Goal: Book appointment/travel/reservation

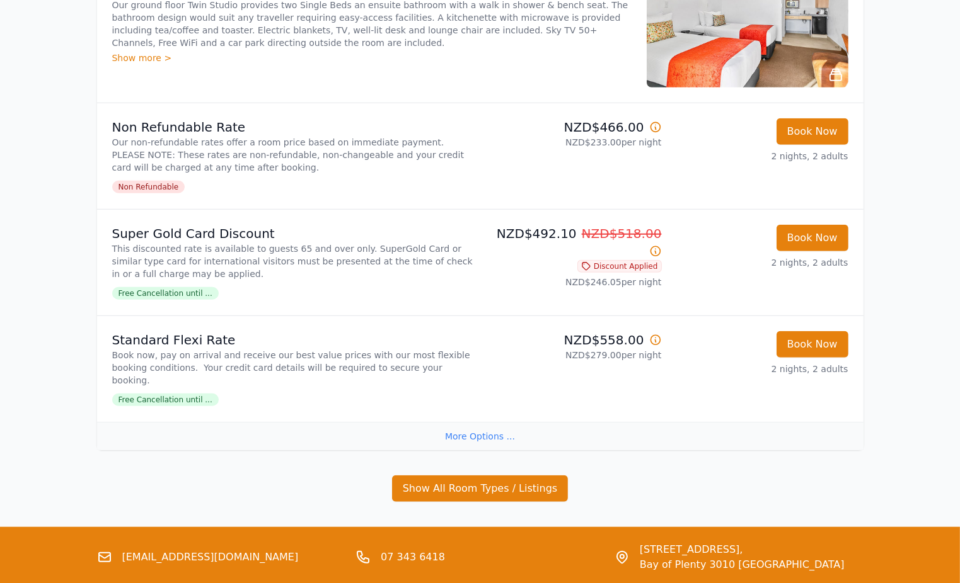
scroll to position [839, 0]
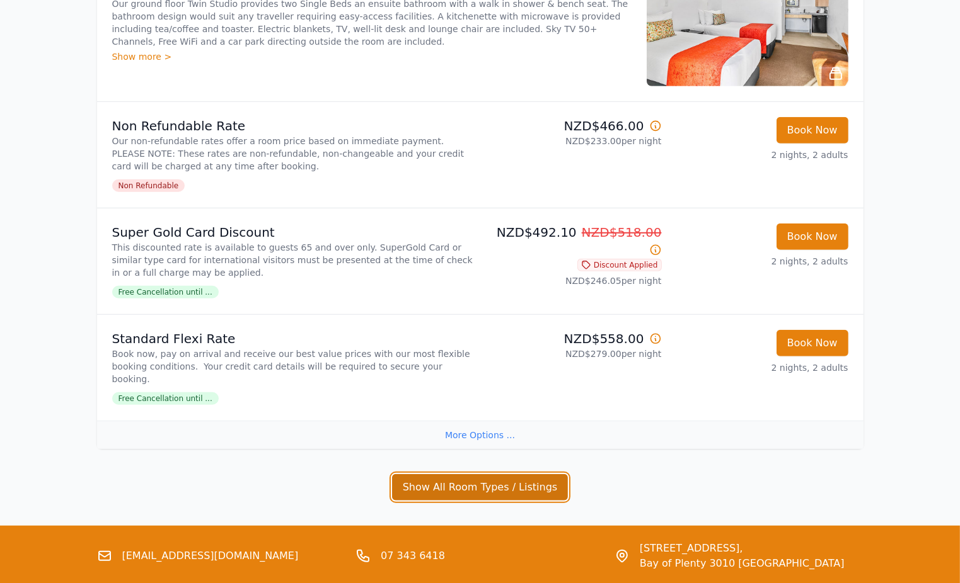
click at [466, 474] on button "Show All Room Types / Listings" at bounding box center [480, 487] width 176 height 26
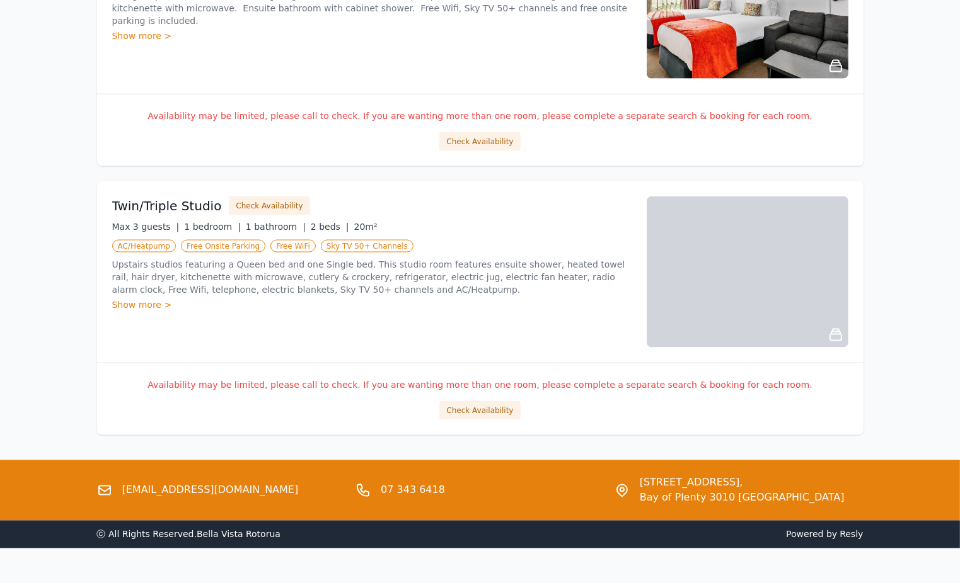
scroll to position [1929, 0]
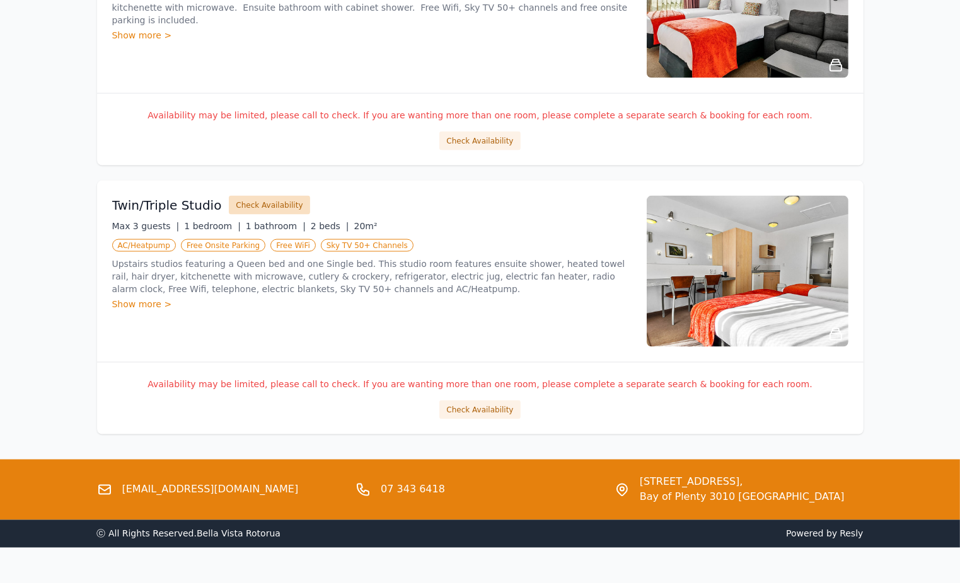
click at [265, 196] on button "Check Availability" at bounding box center [269, 205] width 81 height 19
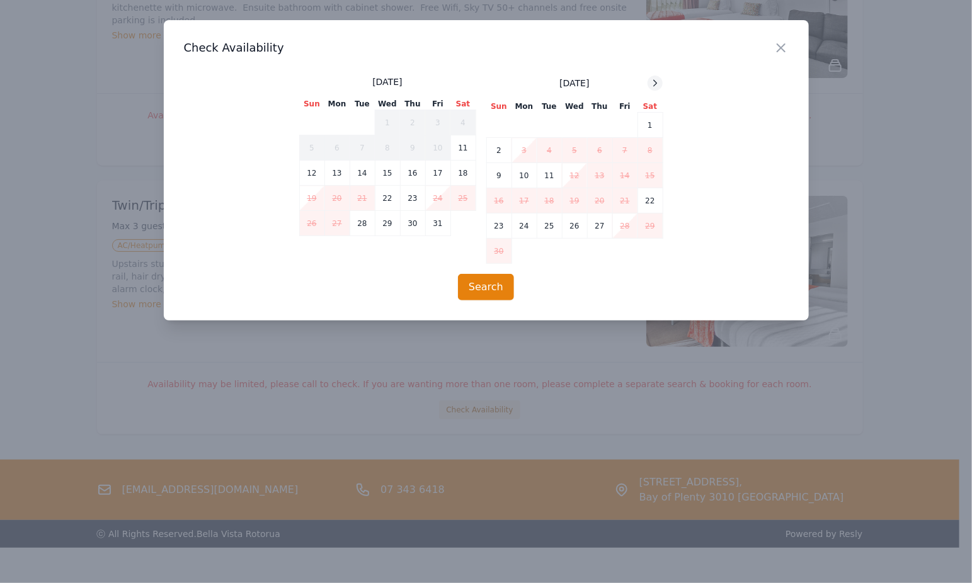
click at [657, 81] on icon at bounding box center [655, 83] width 10 height 10
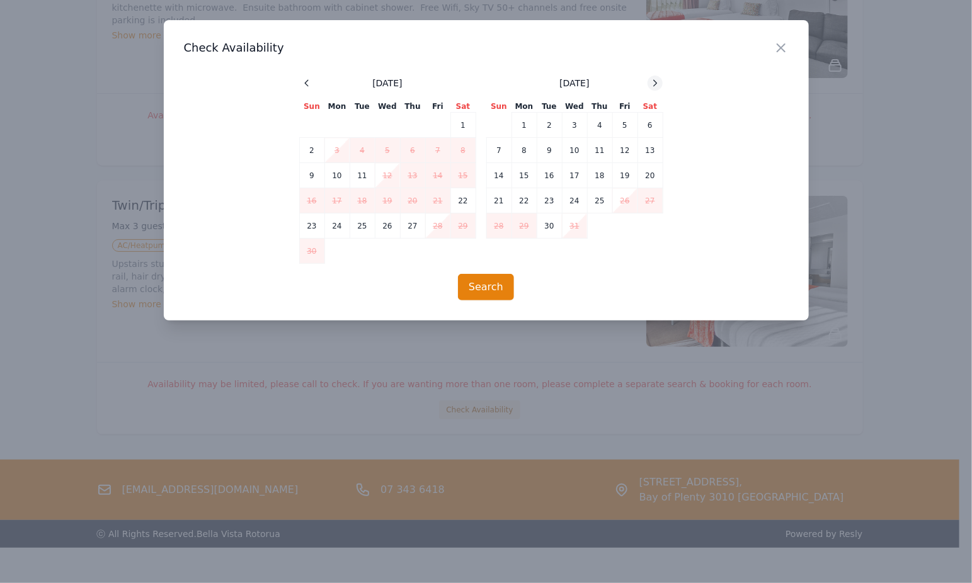
click at [657, 81] on icon at bounding box center [655, 83] width 10 height 10
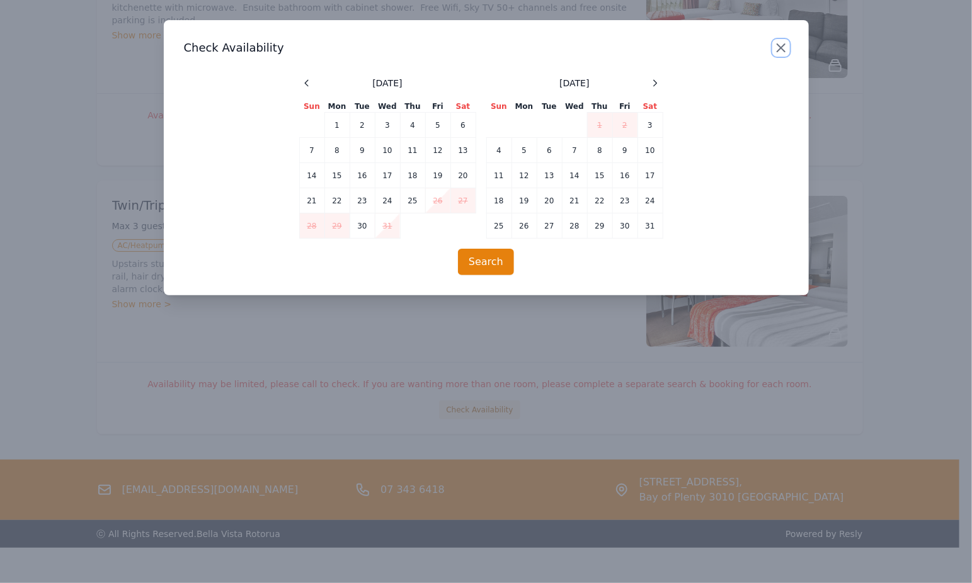
click at [778, 45] on icon "button" at bounding box center [781, 47] width 15 height 15
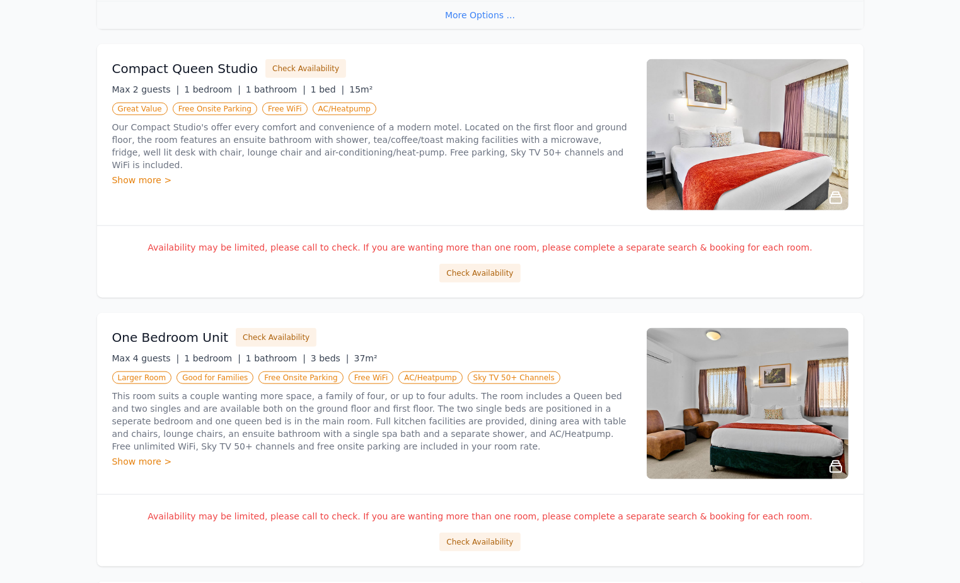
scroll to position [1258, 0]
click at [275, 329] on button "Check Availability" at bounding box center [276, 338] width 81 height 19
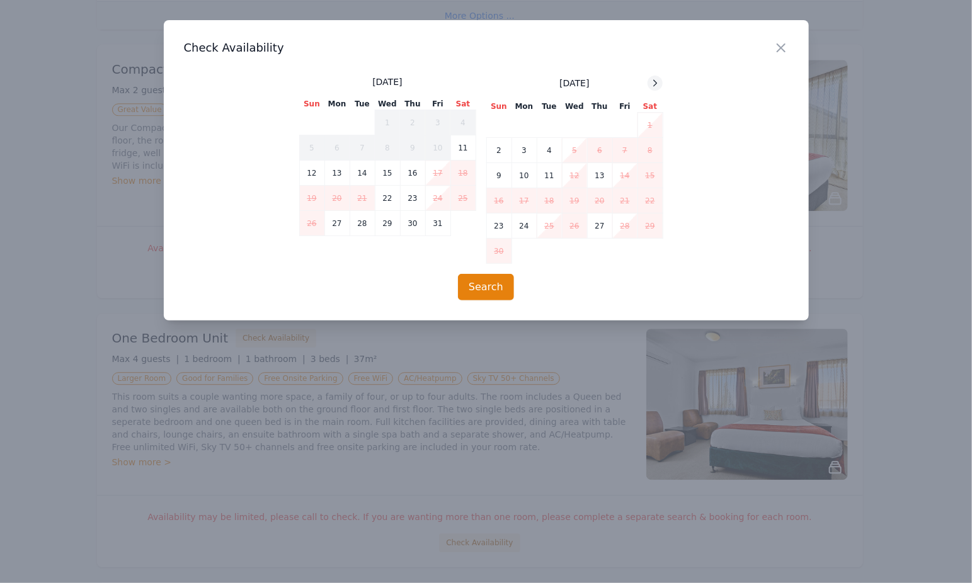
click at [656, 82] on icon at bounding box center [655, 83] width 3 height 6
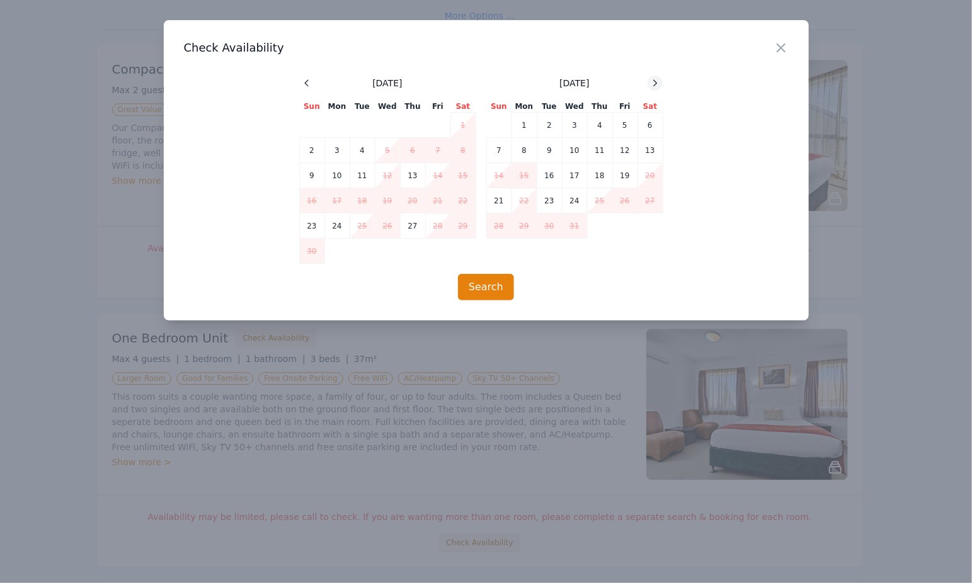
click at [654, 84] on icon at bounding box center [655, 83] width 10 height 10
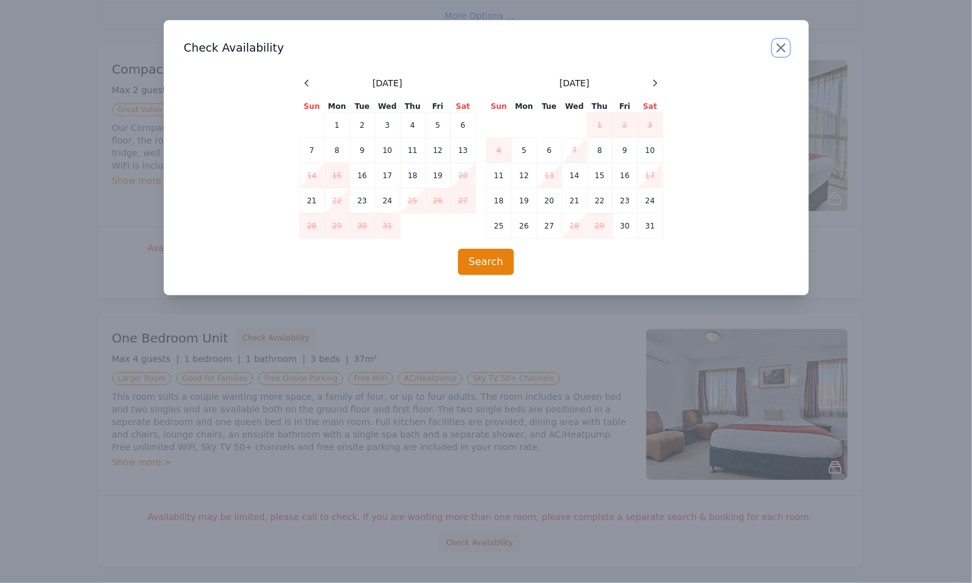
click at [781, 49] on icon "button" at bounding box center [781, 47] width 15 height 15
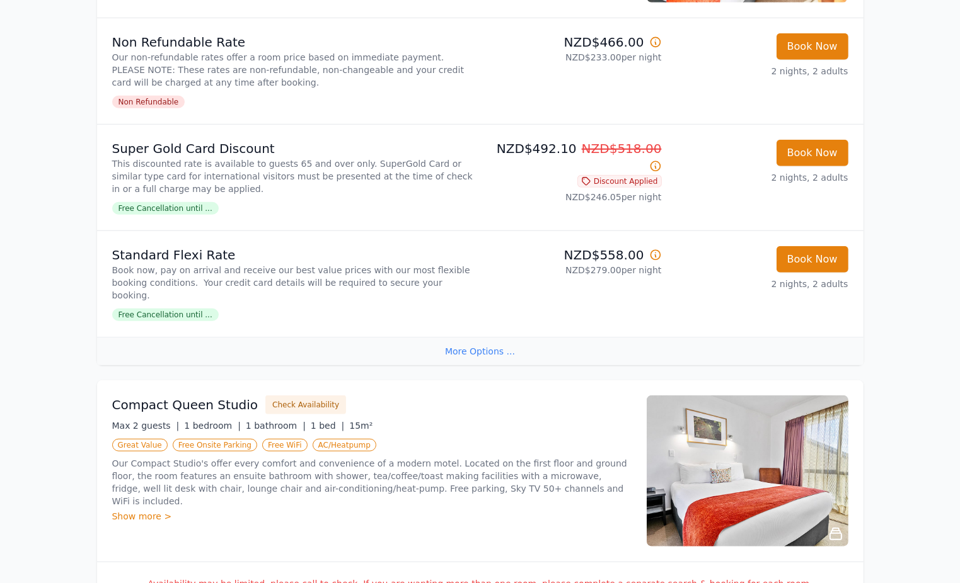
scroll to position [923, 0]
click at [284, 395] on button "Check Availability" at bounding box center [305, 404] width 81 height 19
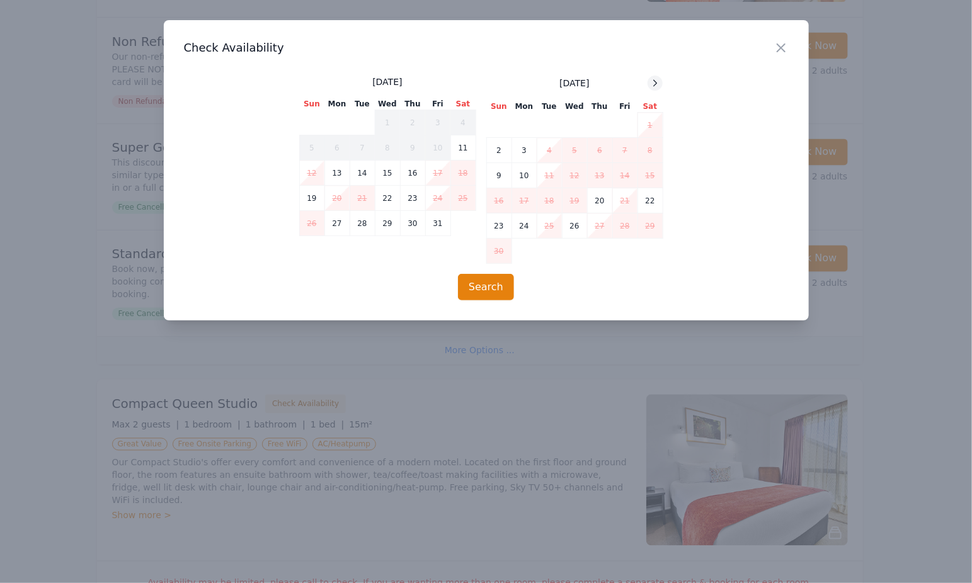
click at [656, 81] on icon at bounding box center [655, 83] width 10 height 10
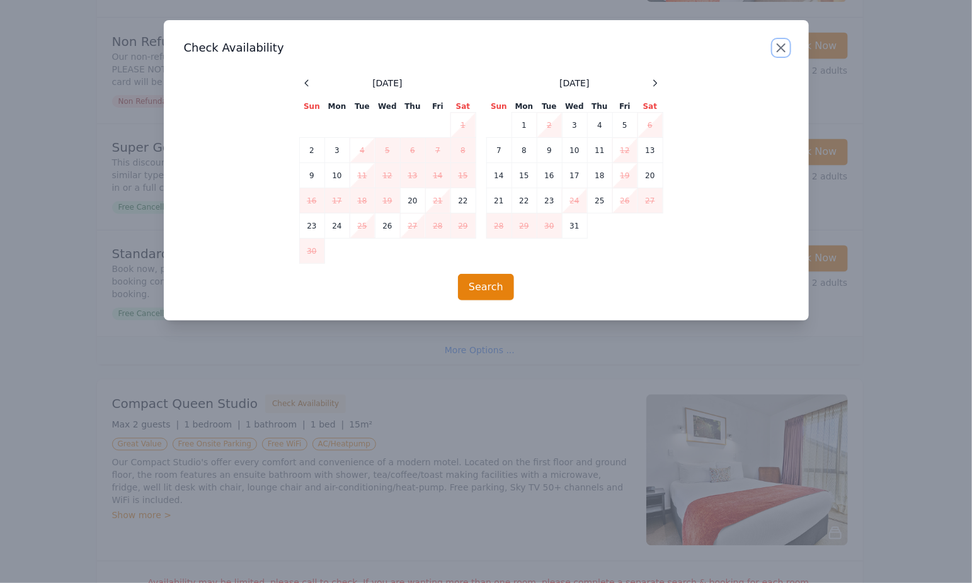
click at [782, 45] on icon "button" at bounding box center [781, 47] width 15 height 15
